Goal: Task Accomplishment & Management: Manage account settings

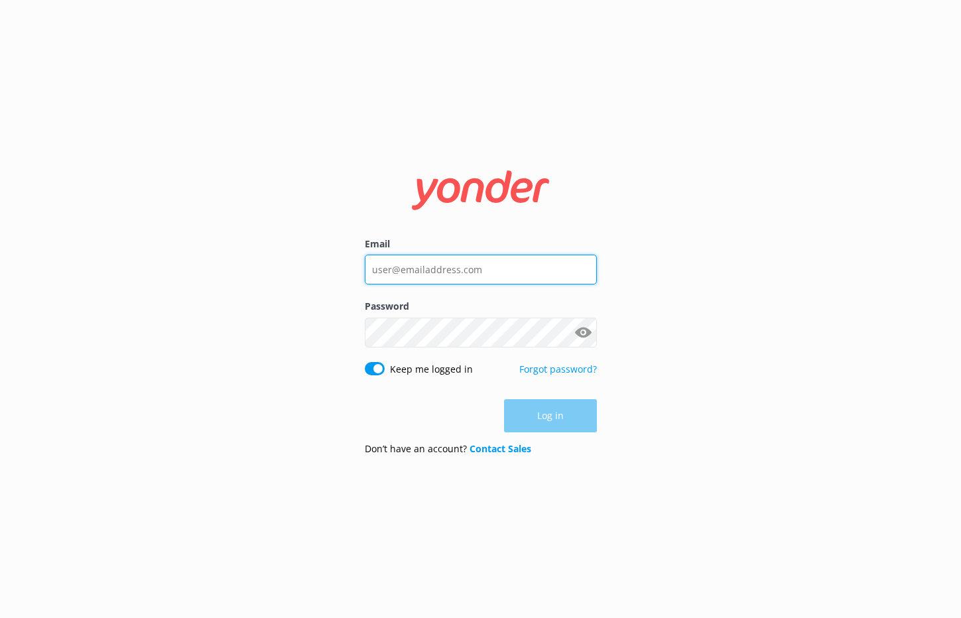
click at [485, 273] on input "Email" at bounding box center [481, 270] width 232 height 30
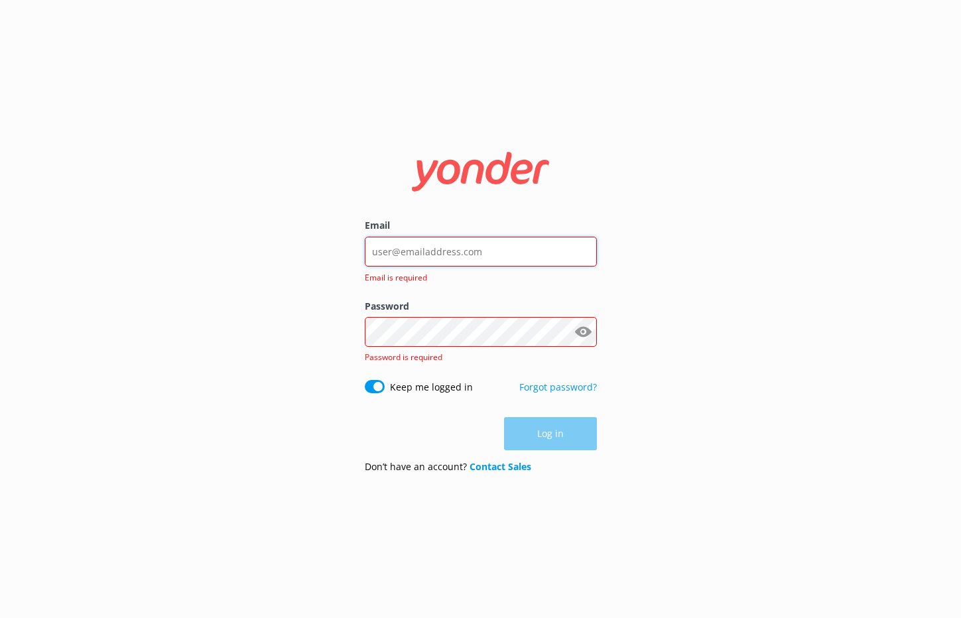
type input "[EMAIL_ADDRESS][DOMAIN_NAME]"
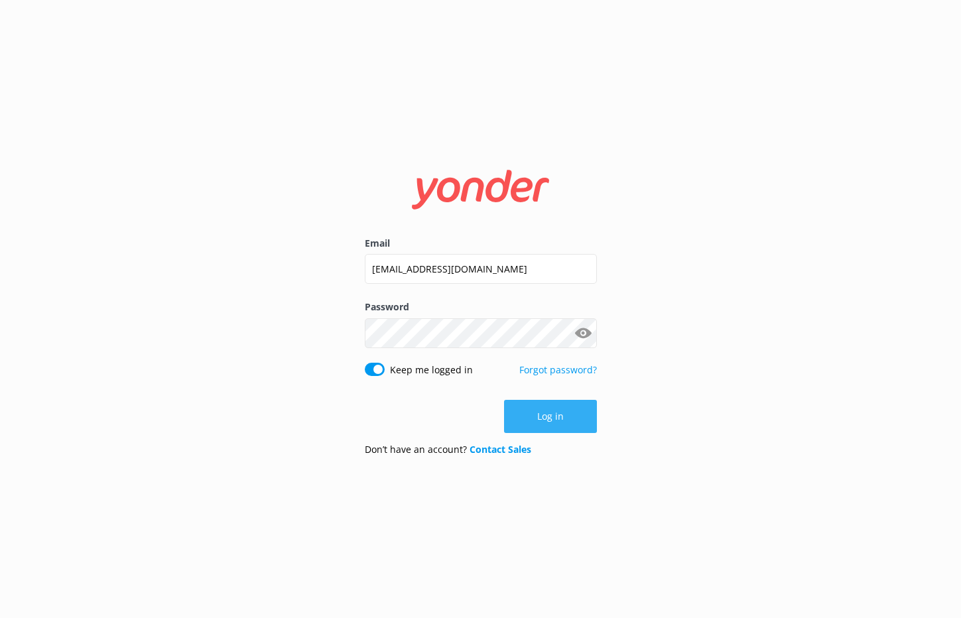
click at [572, 420] on button "Log in" at bounding box center [550, 416] width 93 height 33
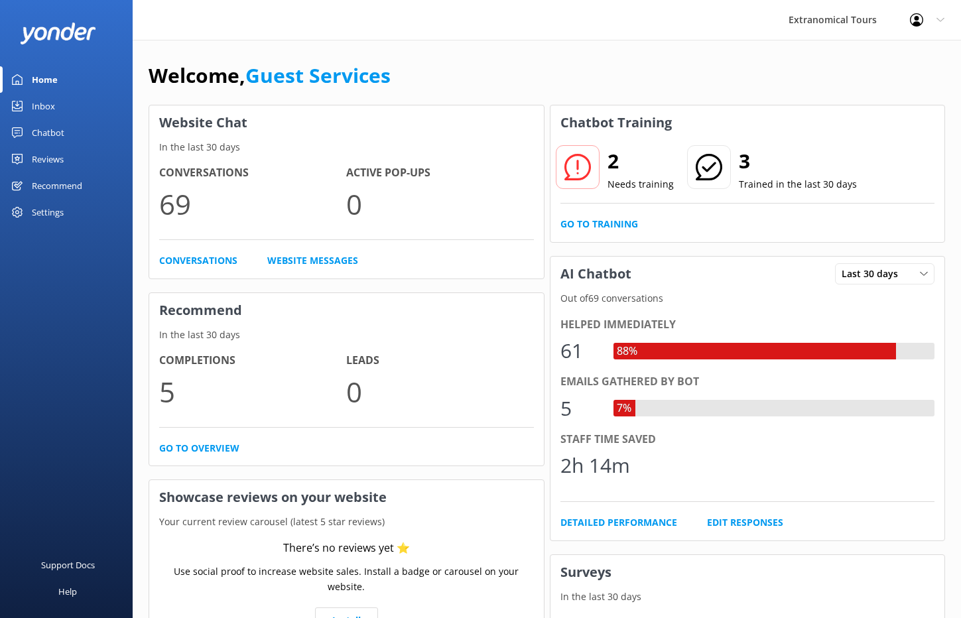
click at [91, 96] on link "Inbox" at bounding box center [66, 106] width 133 height 27
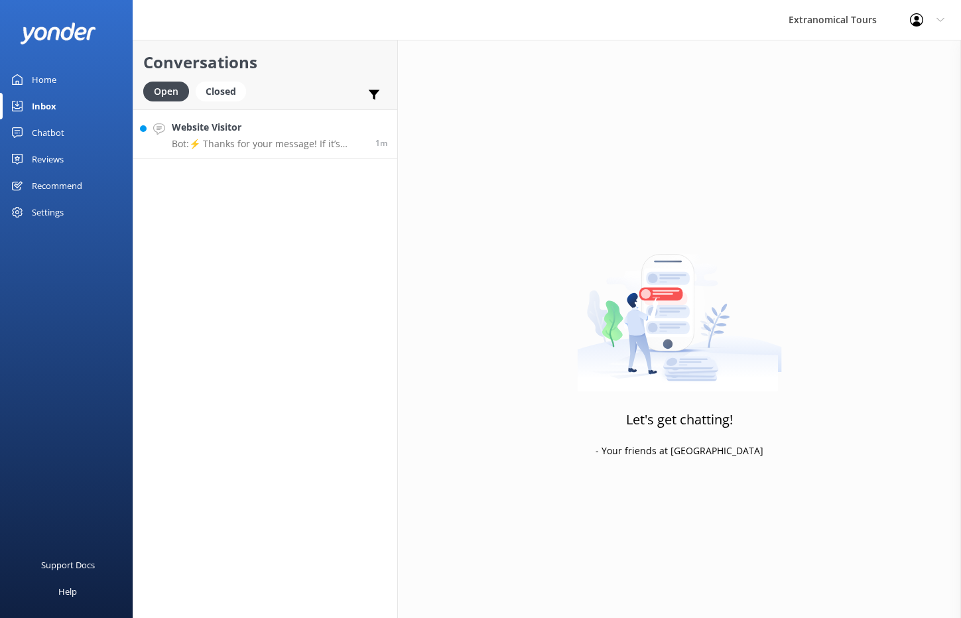
click at [268, 151] on link "Website Visitor Bot: ⚡ Thanks for your message! If it’s during our office hours…" at bounding box center [265, 134] width 264 height 50
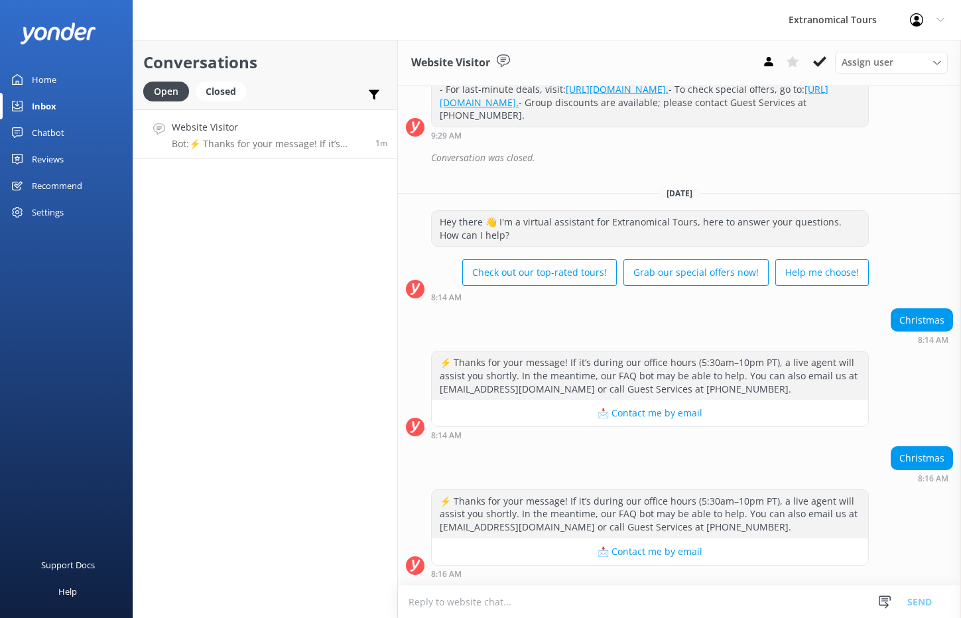
scroll to position [1239, 0]
